Goal: Transaction & Acquisition: Purchase product/service

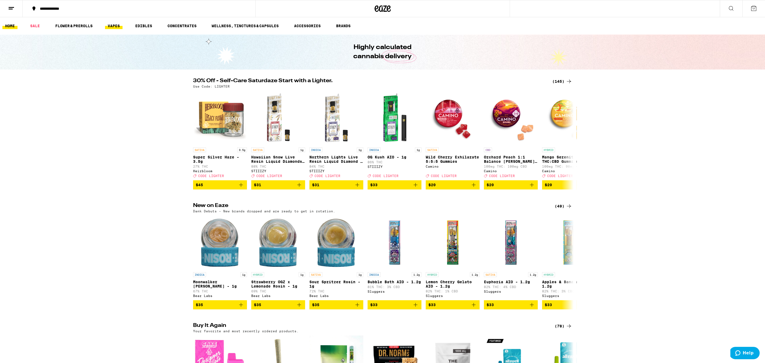
click at [111, 24] on link "VAPES" at bounding box center [114, 26] width 18 height 6
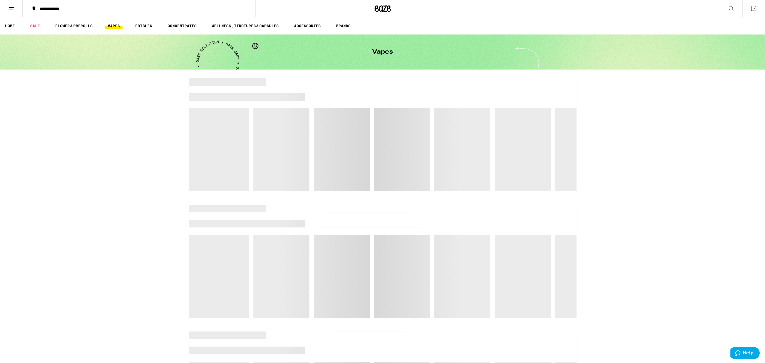
click at [730, 11] on icon at bounding box center [731, 8] width 6 height 6
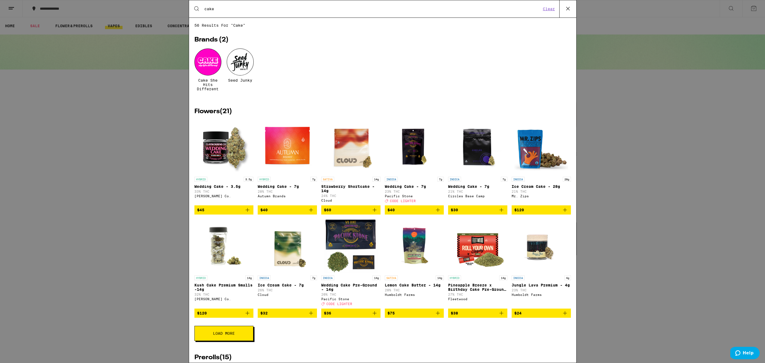
type input "cake"
click at [205, 65] on div at bounding box center [207, 61] width 27 height 27
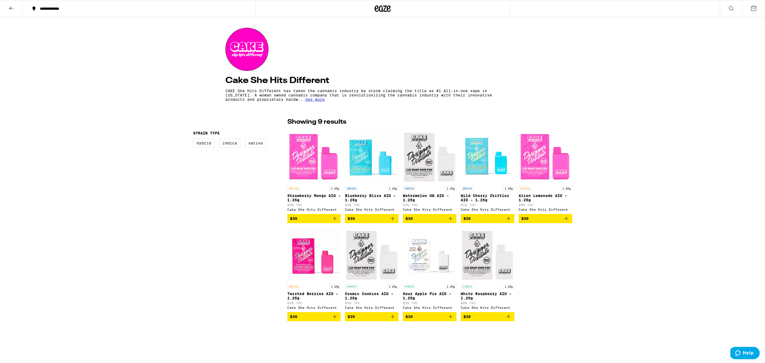
scroll to position [45, 0]
